Goal: Transaction & Acquisition: Purchase product/service

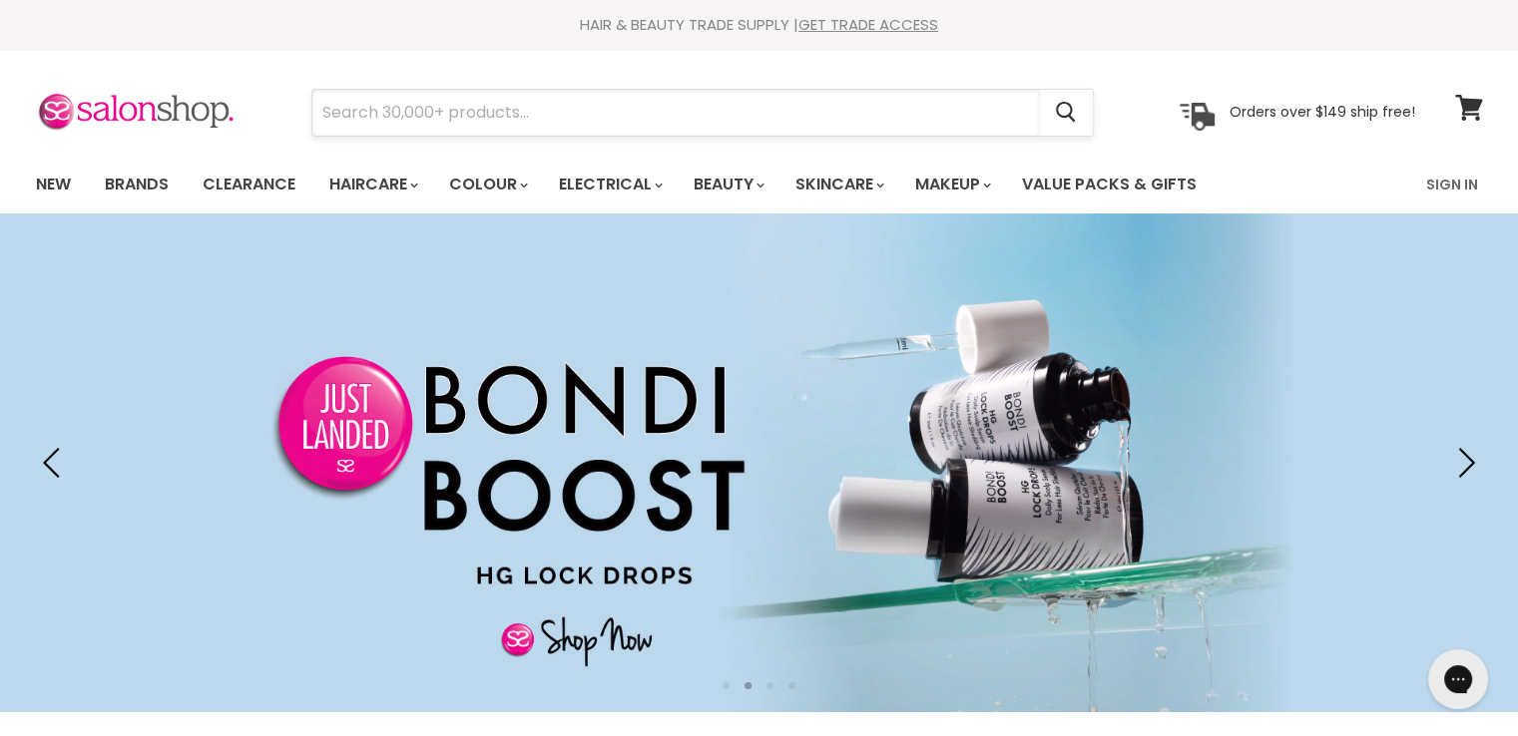
click at [543, 118] on input "Search" at bounding box center [676, 113] width 728 height 46
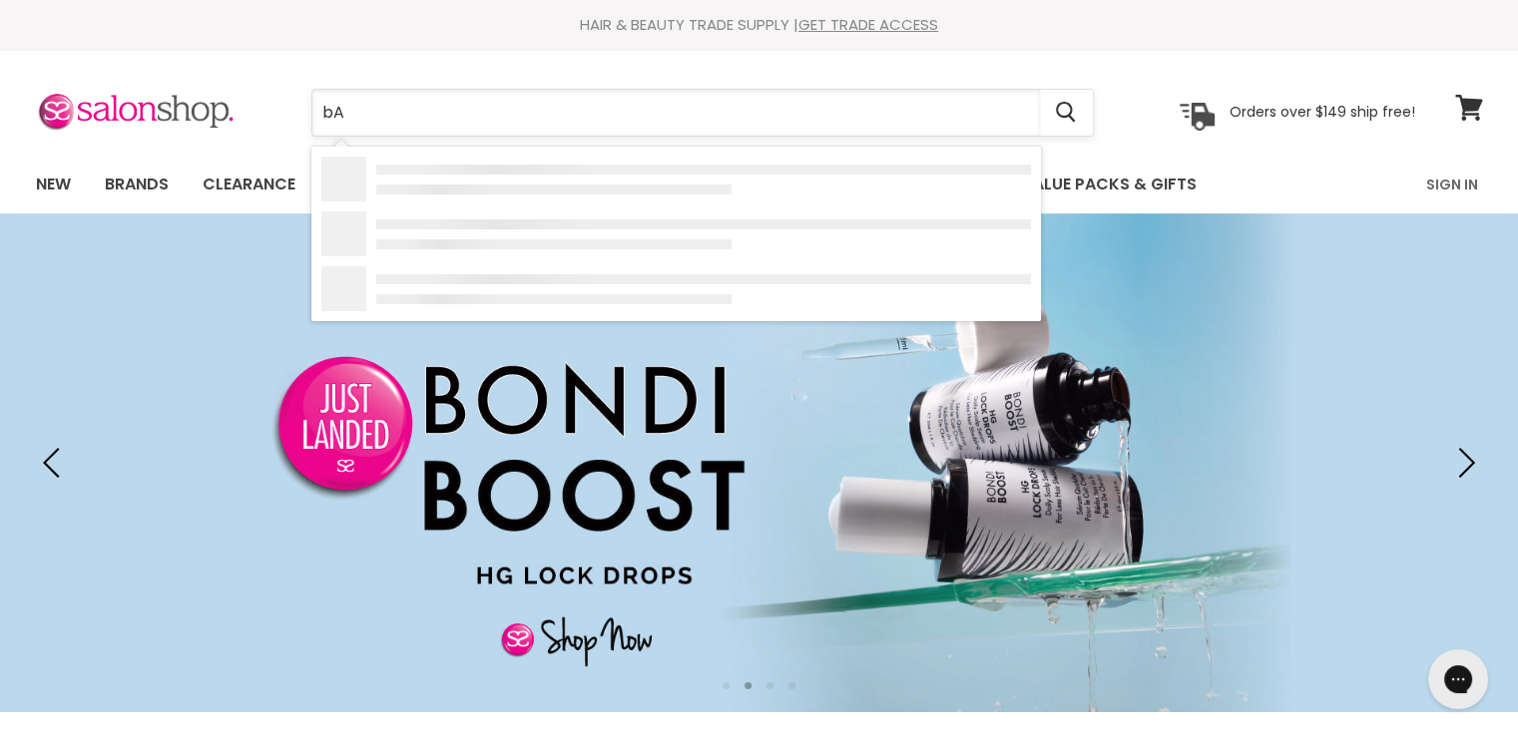
type input "b"
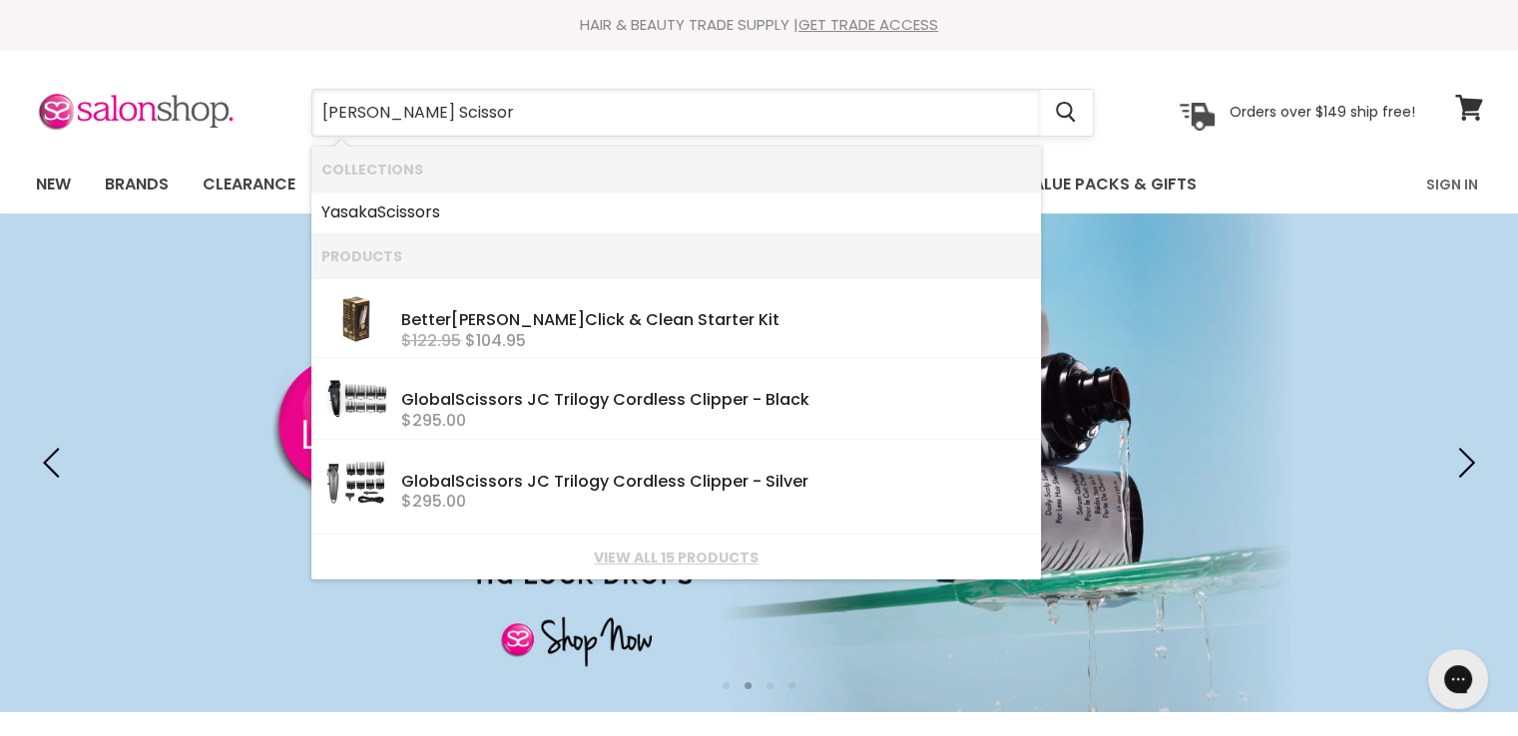
type input "[PERSON_NAME] Scissors"
